Goal: Task Accomplishment & Management: Use online tool/utility

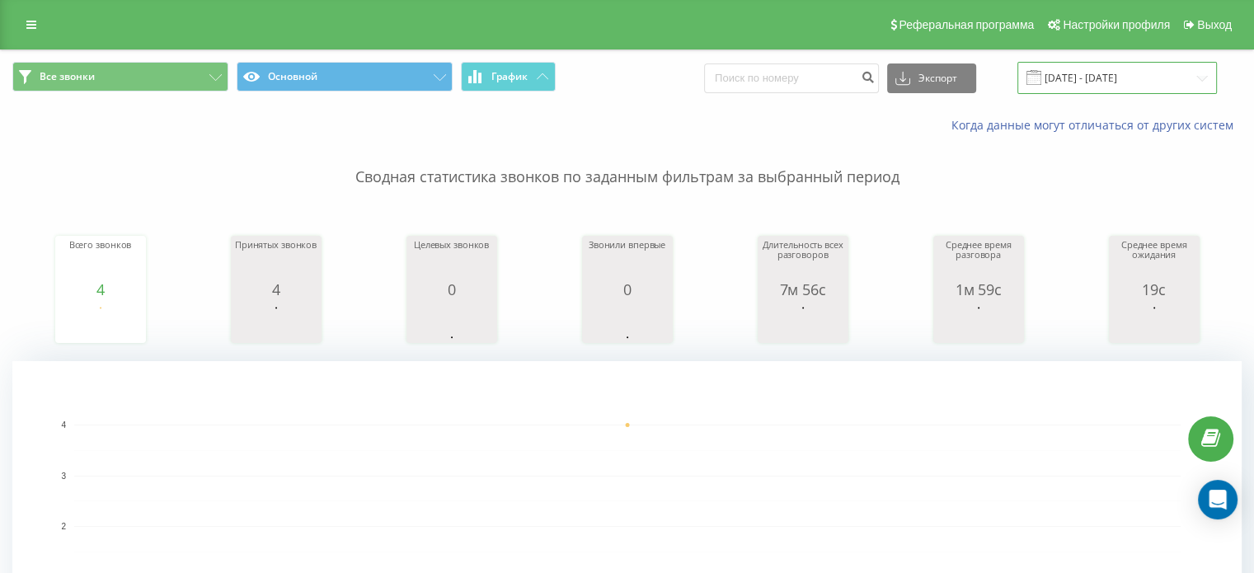
click at [1099, 77] on input "[DATE] - [DATE]" at bounding box center [1116, 78] width 199 height 32
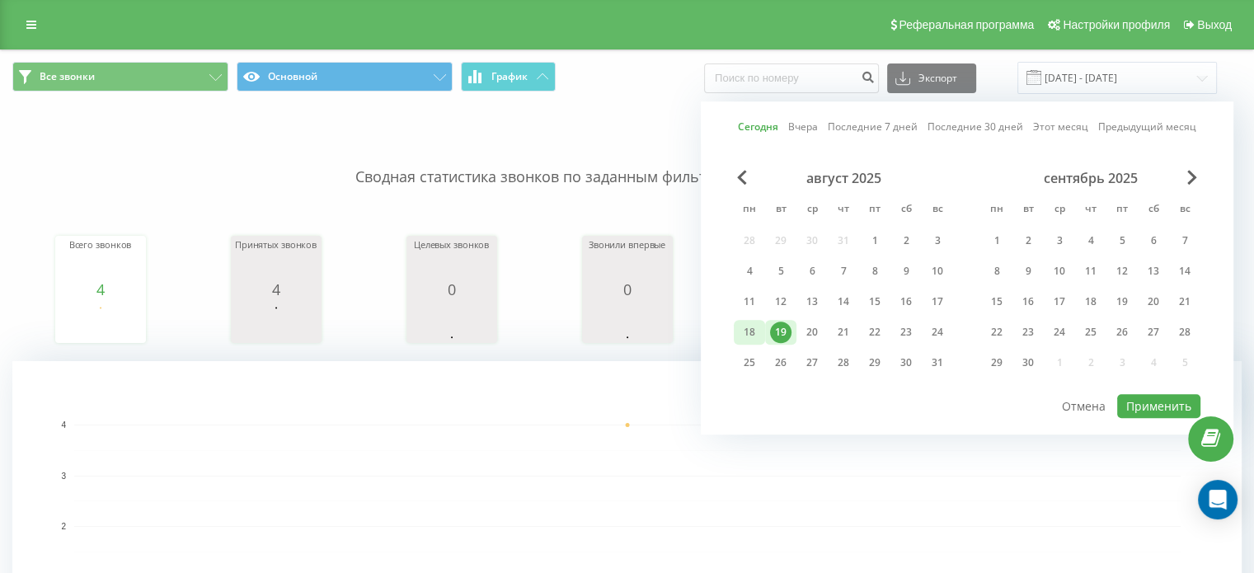
click at [750, 326] on div "18" at bounding box center [749, 331] width 21 height 21
click at [1160, 400] on button "Применить" at bounding box center [1158, 406] width 83 height 24
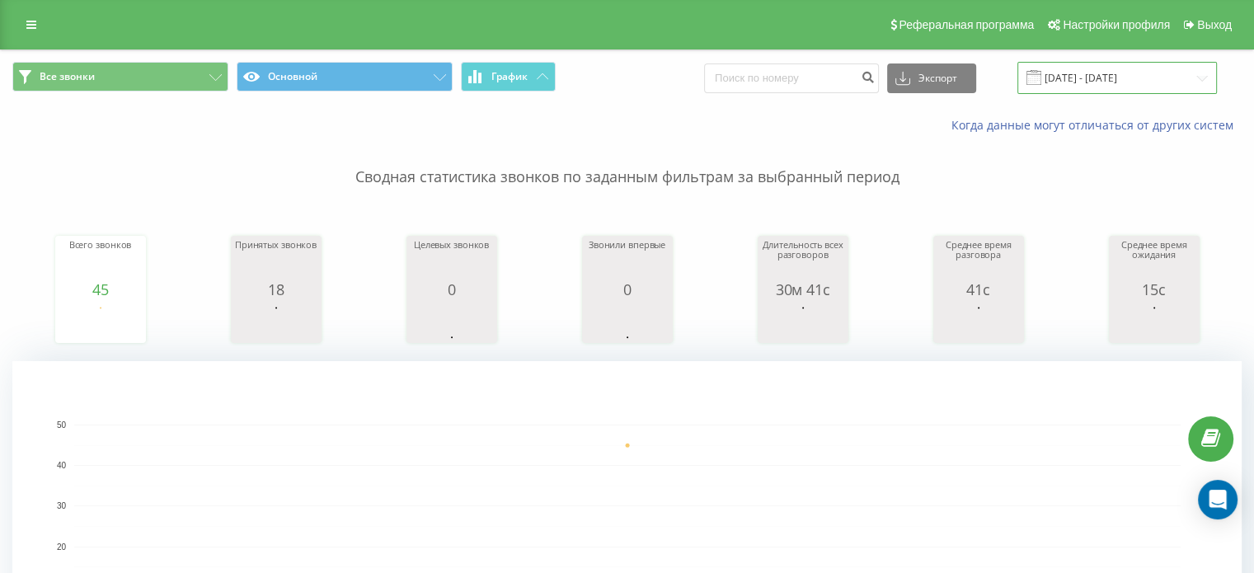
click at [1129, 81] on input "18.08.2025 - 18.08.2025" at bounding box center [1116, 78] width 199 height 32
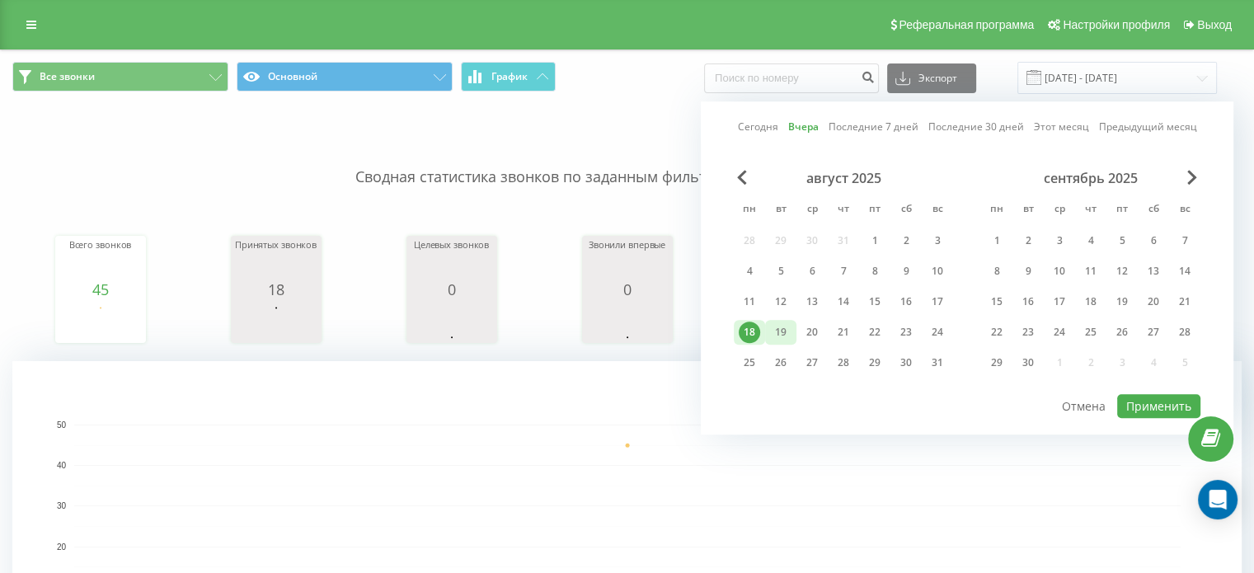
click at [789, 337] on div "19" at bounding box center [780, 331] width 21 height 21
click at [1166, 397] on button "Применить" at bounding box center [1158, 406] width 83 height 24
type input "[DATE] - [DATE]"
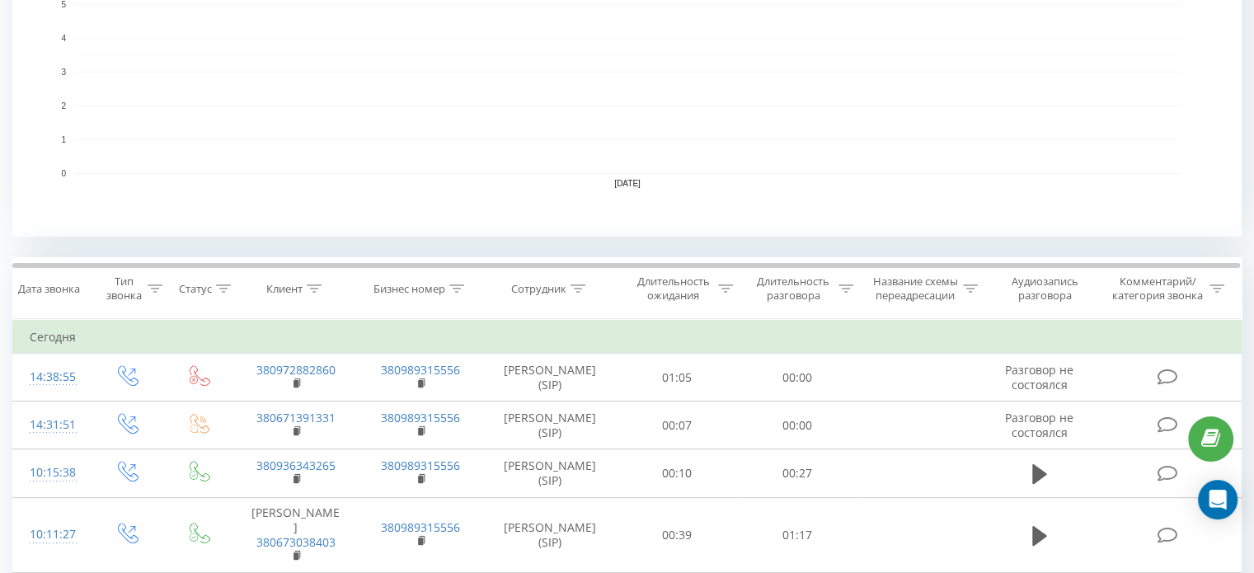
scroll to position [455, 0]
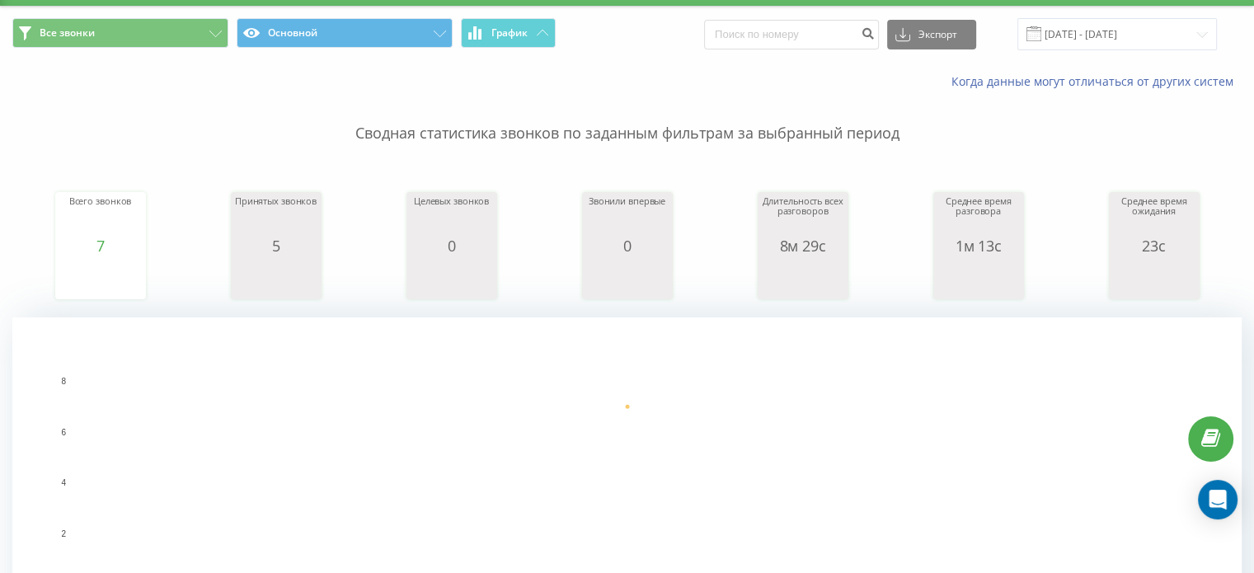
scroll to position [82, 0]
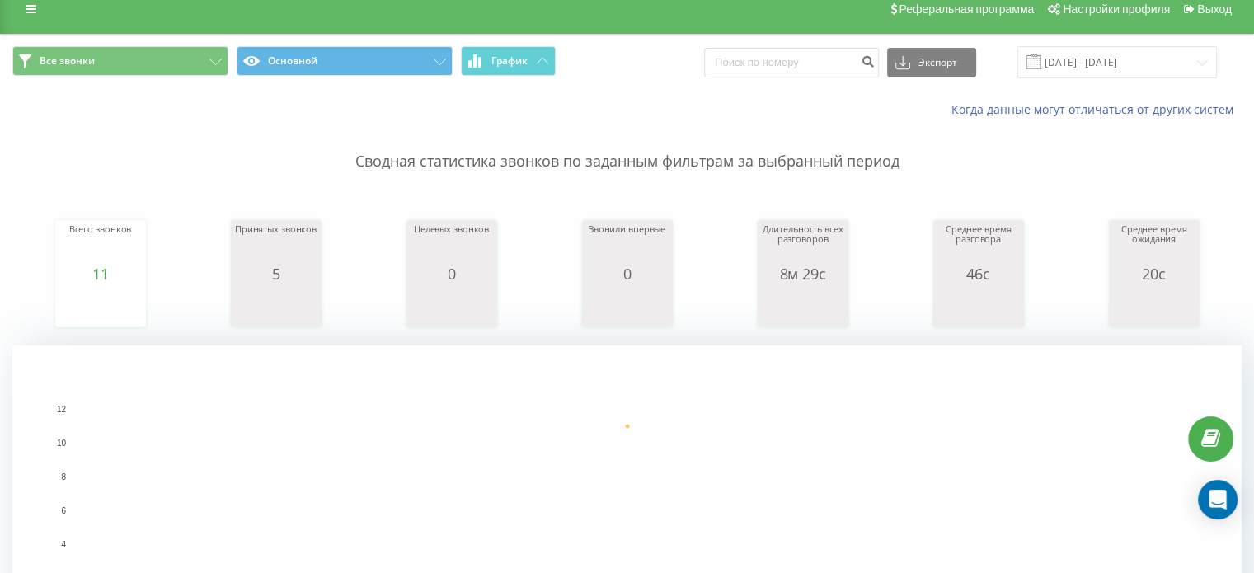
scroll to position [12, 0]
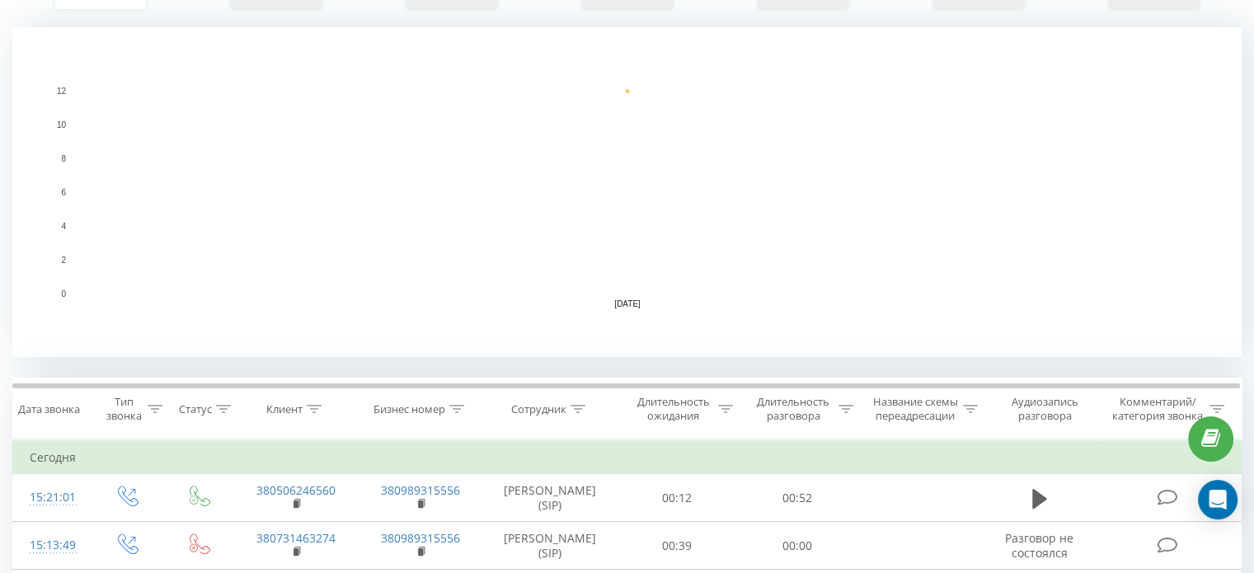
scroll to position [336, 0]
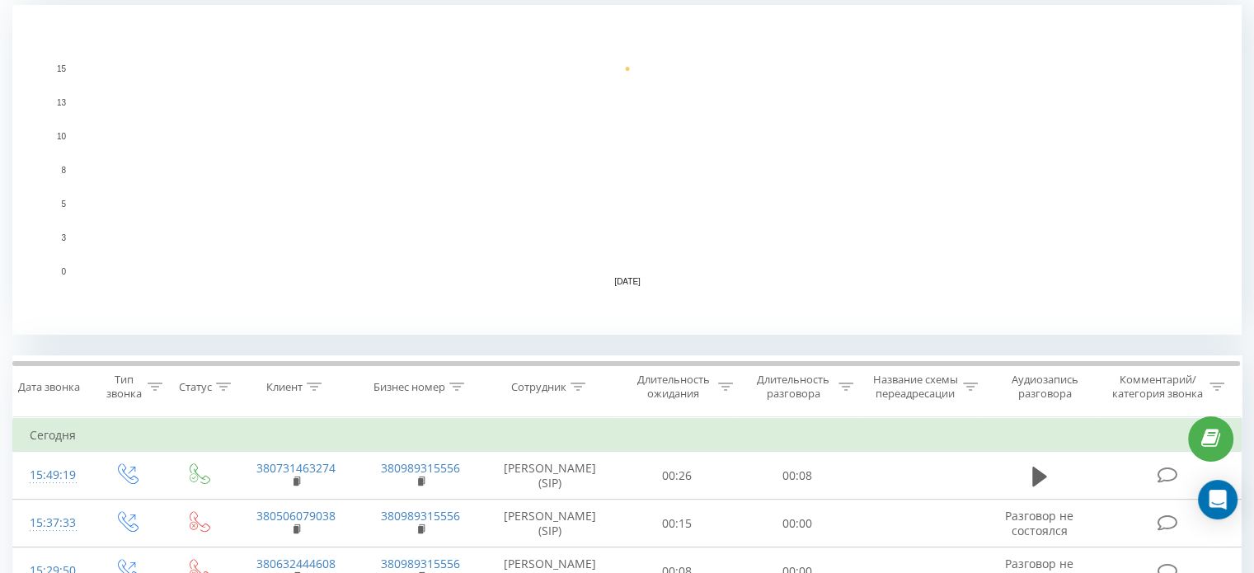
scroll to position [362, 0]
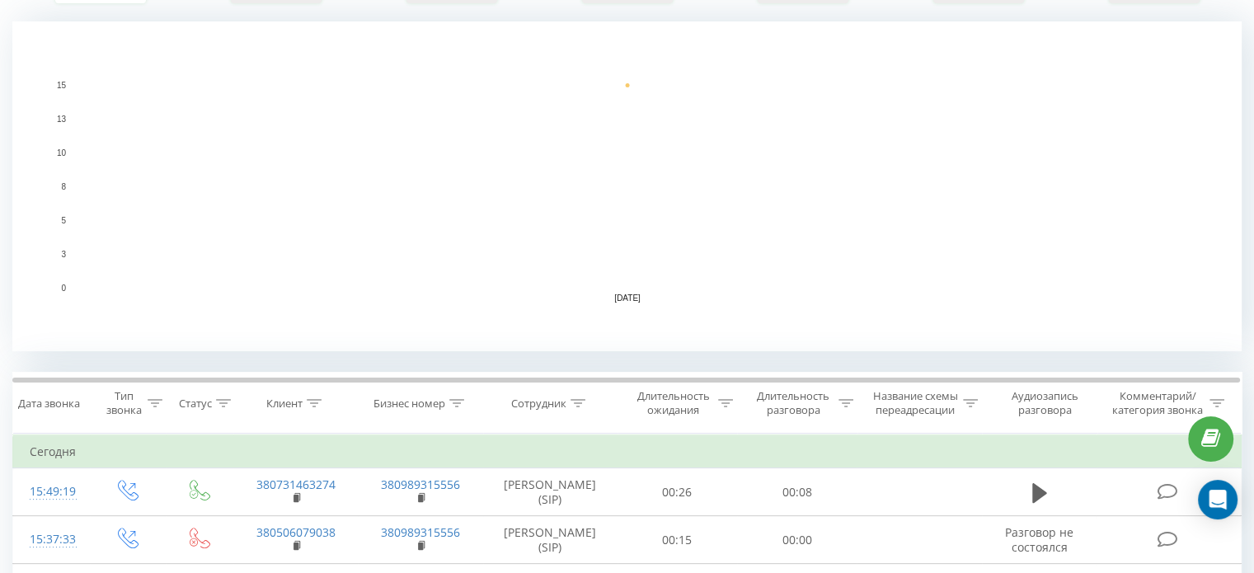
scroll to position [336, 0]
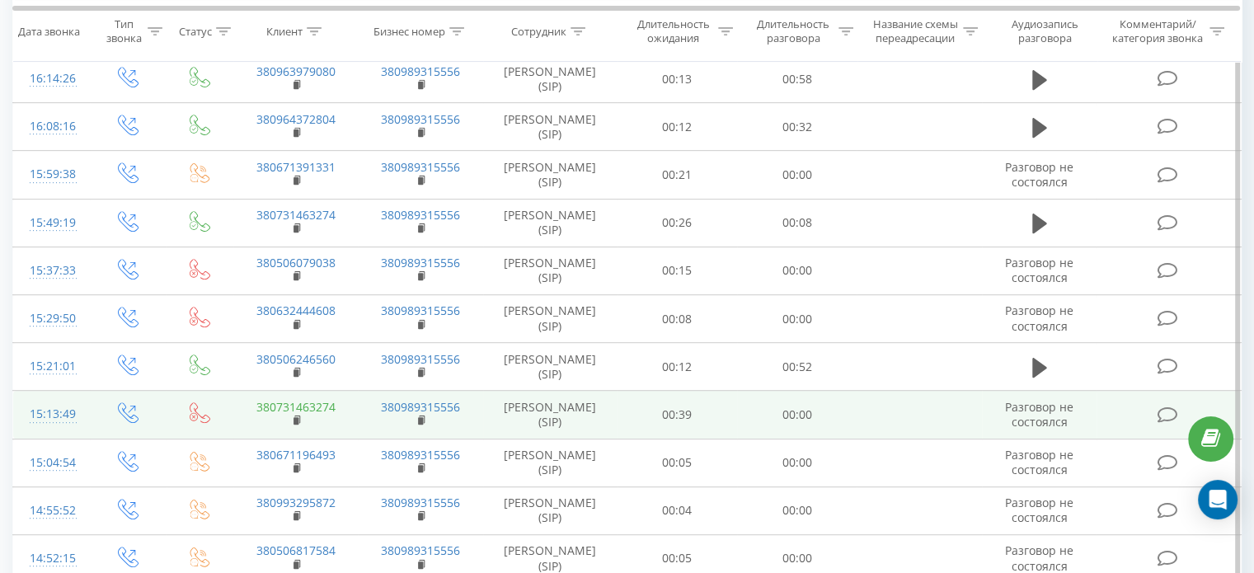
scroll to position [511, 0]
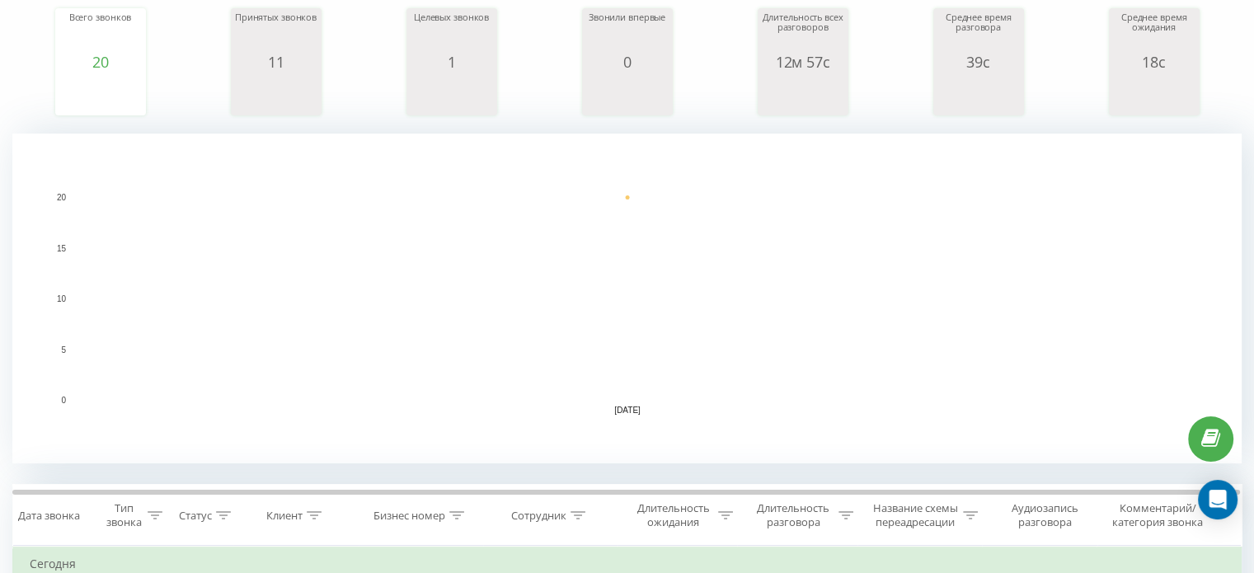
scroll to position [330, 0]
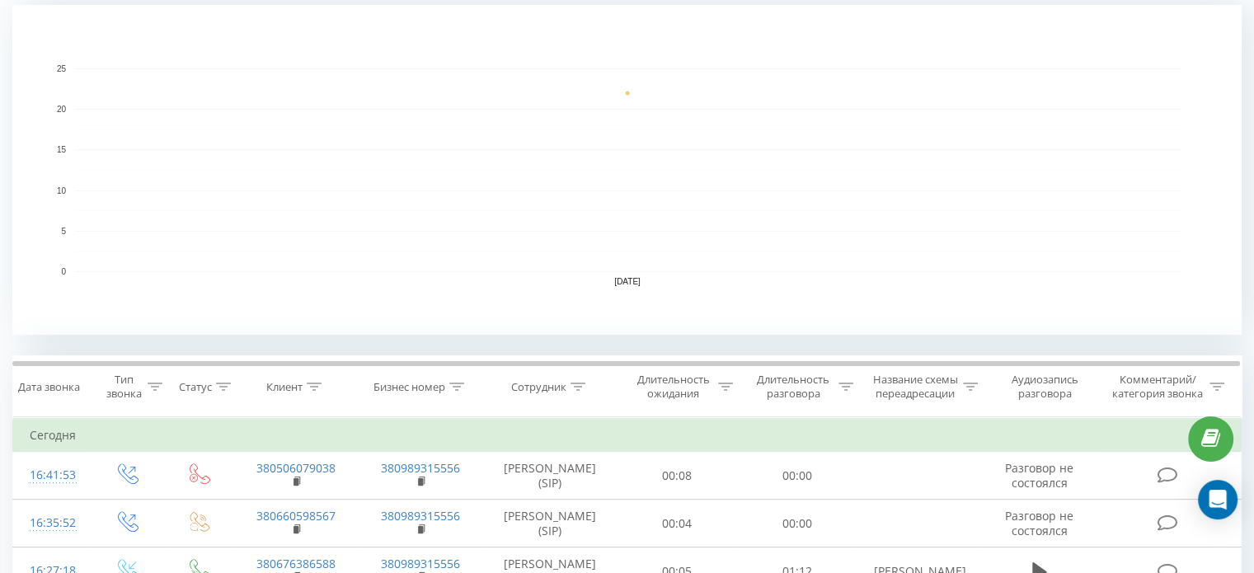
scroll to position [495, 0]
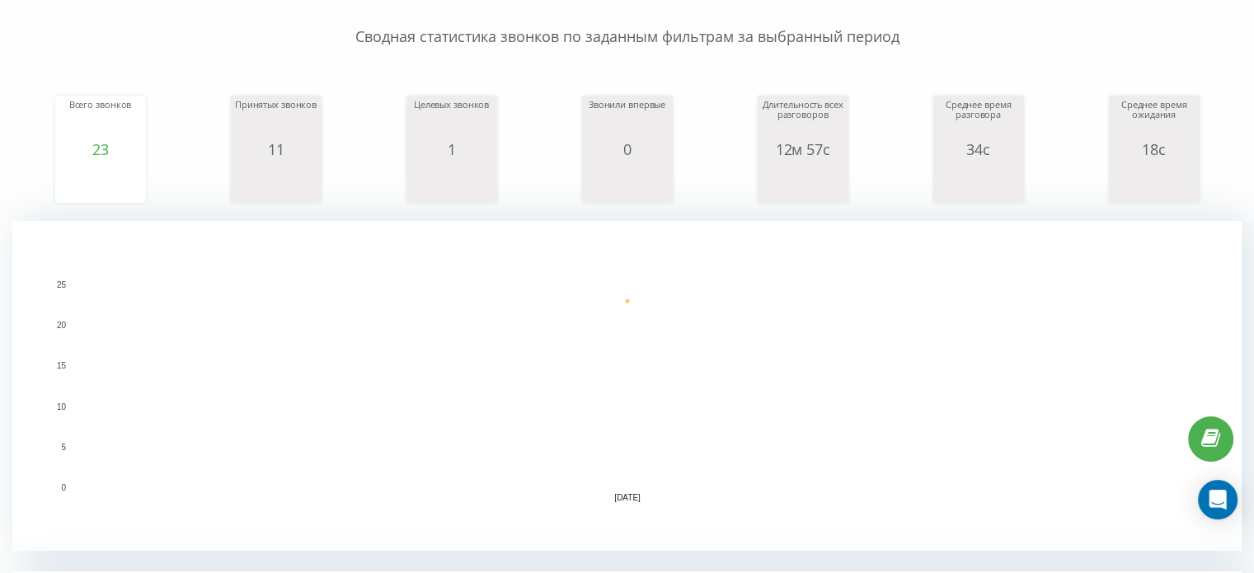
scroll to position [133, 0]
